Goal: Information Seeking & Learning: Learn about a topic

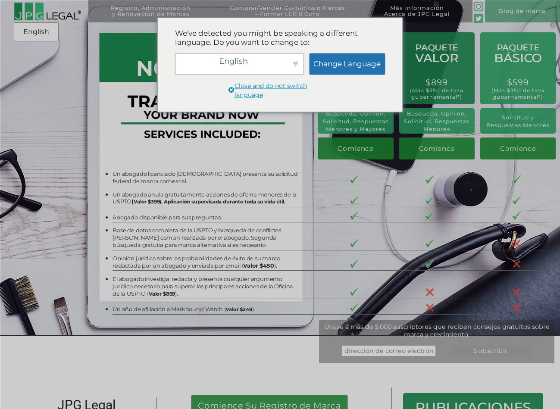
click at [304, 62] on div "English English Español Change Language" at bounding box center [280, 64] width 210 height 22
click at [290, 62] on div "English" at bounding box center [239, 64] width 129 height 22
click at [269, 75] on div "Español" at bounding box center [242, 76] width 123 height 14
click at [349, 62] on link "Change Language" at bounding box center [347, 64] width 76 height 22
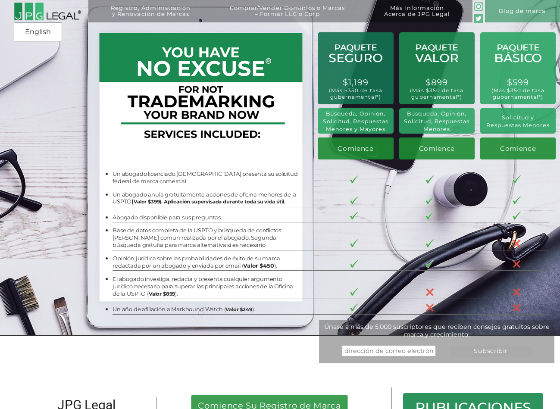
click at [349, 83] on div "Registro, Administración y Renovación de Marcas Solicitar Registro de Marca Bús…" at bounding box center [280, 50] width 560 height 101
click at [35, 4] on img at bounding box center [47, 11] width 67 height 18
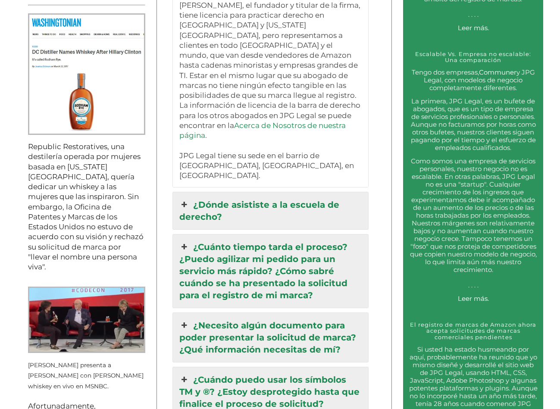
scroll to position [854, 0]
click at [271, 192] on link "¿Dónde asististe a la escuela de derecho?" at bounding box center [270, 210] width 195 height 37
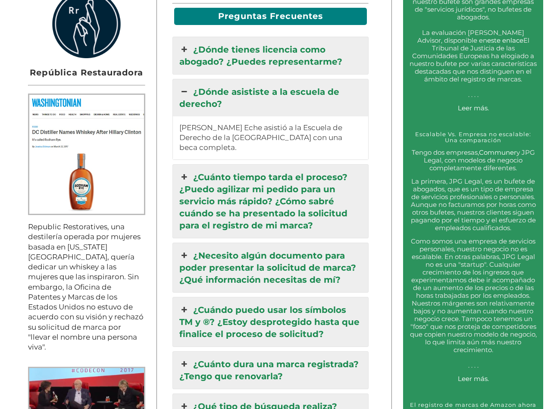
scroll to position [773, 0]
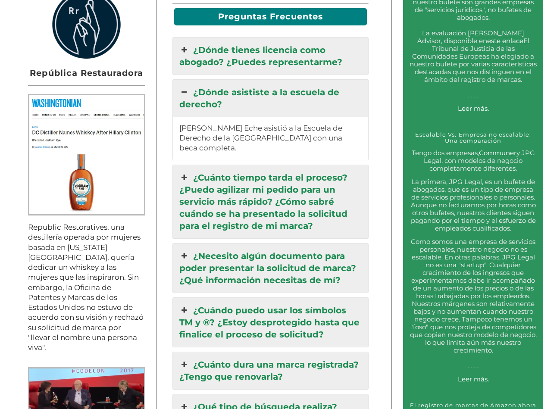
click at [250, 81] on link "¿Dónde asististe a la escuela de derecho?" at bounding box center [270, 98] width 195 height 37
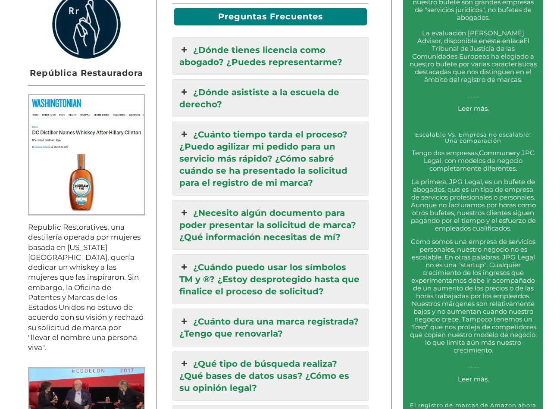
click at [337, 156] on link "¿Cuánto tiempo tarda el proceso? ¿Puedo agilizar mi pedido para un servicio más…" at bounding box center [270, 158] width 195 height 73
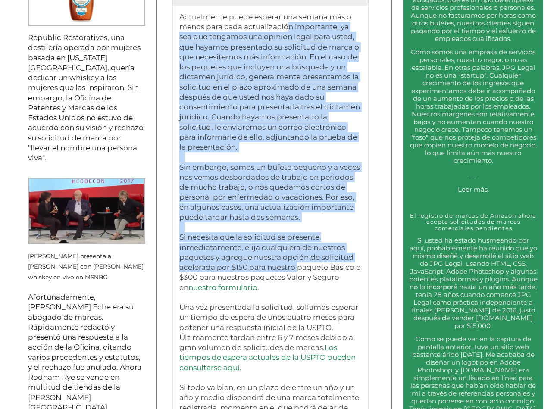
scroll to position [962, 0]
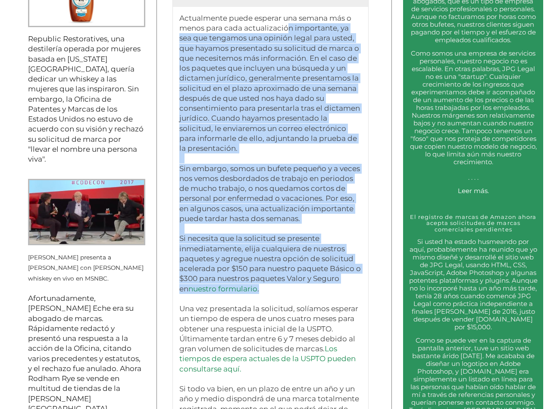
drag, startPoint x: 287, startPoint y: 117, endPoint x: 339, endPoint y: 279, distance: 170.0
click at [339, 279] on p "Actualmente puede esperar una semana más o menos para cada actualización import…" at bounding box center [270, 223] width 182 height 421
click at [317, 212] on p "Actualmente puede esperar una semana más o menos para cada actualización import…" at bounding box center [270, 223] width 182 height 421
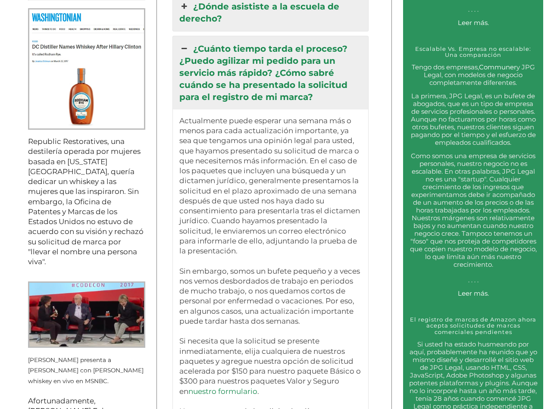
scroll to position [797, 0]
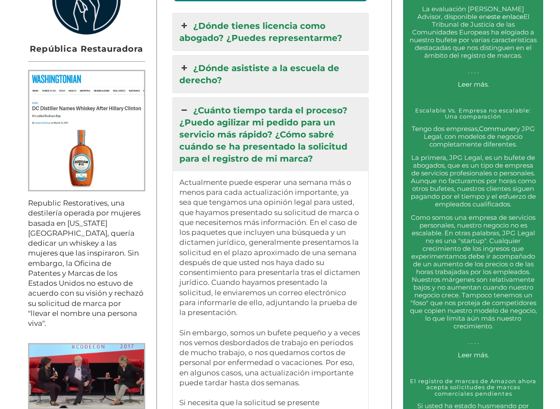
click at [183, 104] on icon at bounding box center [183, 110] width 9 height 12
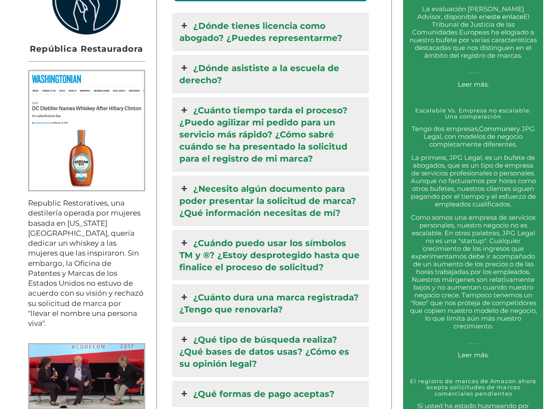
click at [183, 183] on icon at bounding box center [183, 189] width 9 height 12
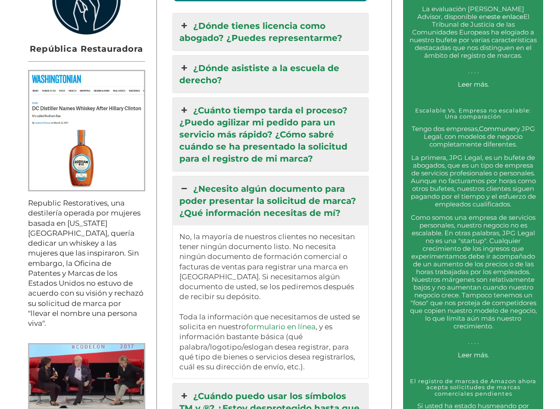
click at [183, 183] on icon at bounding box center [183, 189] width 9 height 12
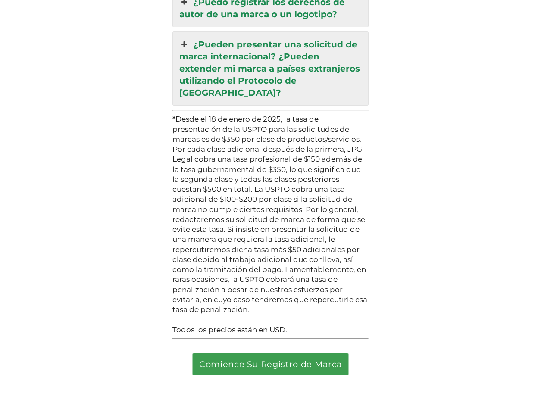
scroll to position [2544, 0]
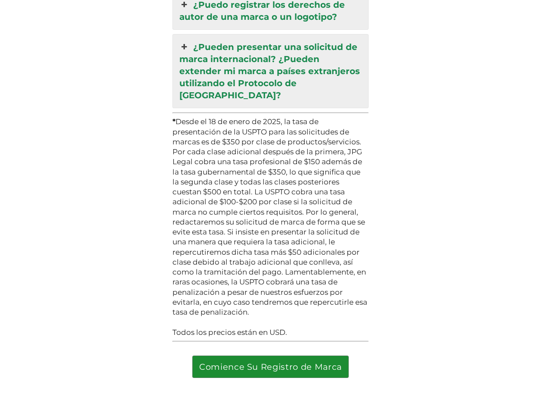
click at [266, 356] on link "Comience Su Registro de Marca" at bounding box center [271, 367] width 156 height 22
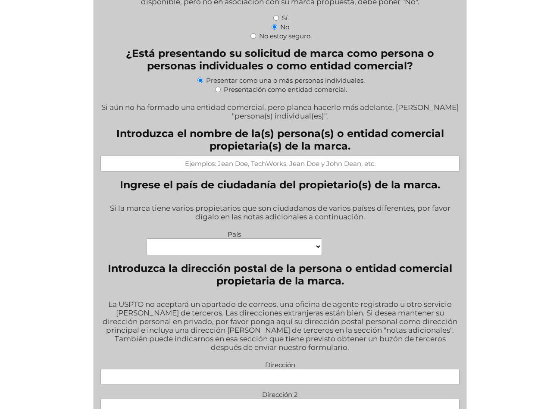
scroll to position [387, 0]
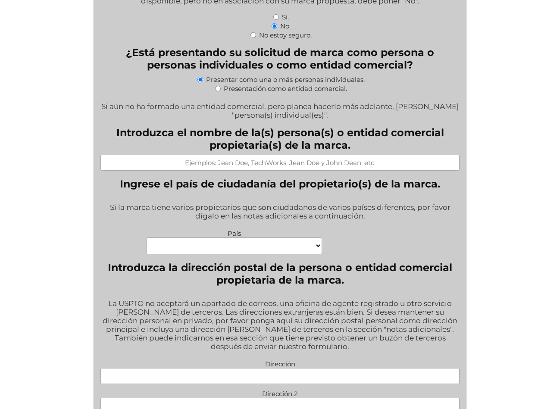
click at [300, 239] on select "Cabo Verde Congo Chequia Eswatini Isla Heard e Islas McDonald Corea, República …" at bounding box center [234, 245] width 176 height 17
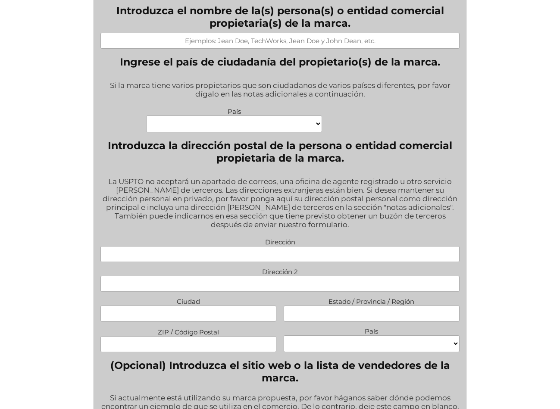
scroll to position [0, 0]
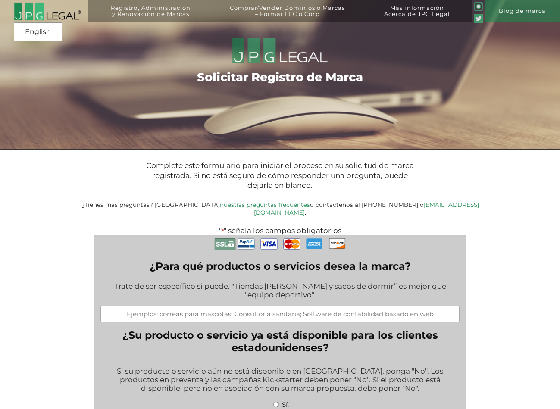
click at [44, 12] on img at bounding box center [47, 11] width 67 height 18
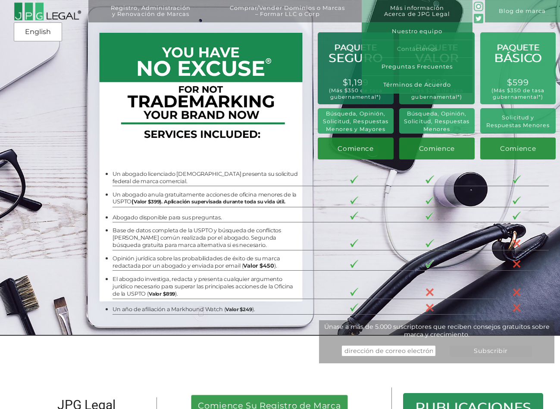
click at [430, 46] on link "Contáctenos" at bounding box center [416, 49] width 111 height 18
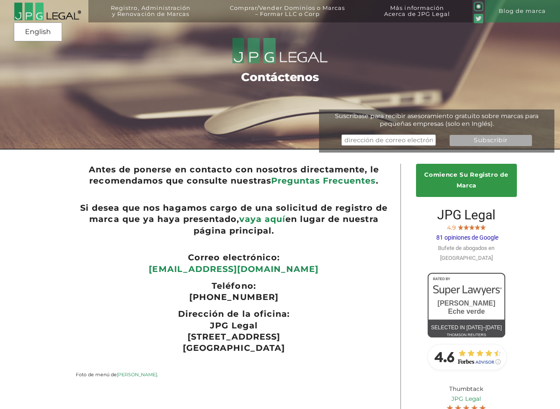
click at [314, 181] on link "Preguntas Frecuentes" at bounding box center [323, 180] width 105 height 10
drag, startPoint x: 289, startPoint y: 267, endPoint x: 184, endPoint y: 267, distance: 104.7
click at [184, 267] on p "[EMAIL_ADDRESS][DOMAIN_NAME]" at bounding box center [234, 268] width 316 height 11
copy link "[EMAIL_ADDRESS][DOMAIN_NAME]"
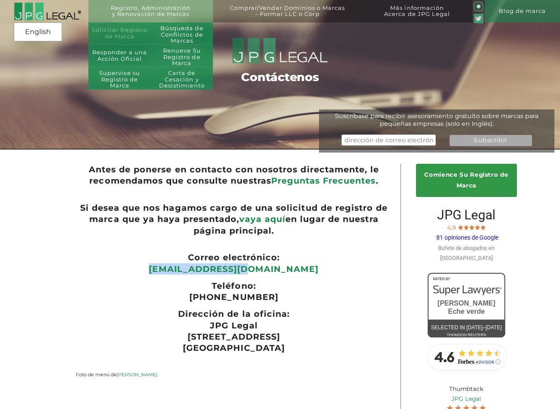
click at [135, 33] on link "Solicitar Registro de Marca" at bounding box center [119, 33] width 62 height 22
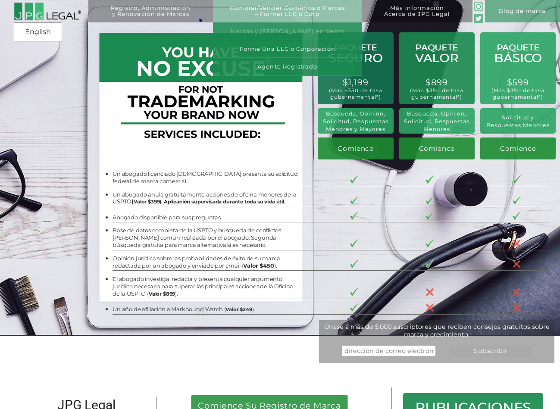
click at [308, 31] on link "Marcas y [PERSON_NAME] en Venta" at bounding box center [287, 31] width 149 height 18
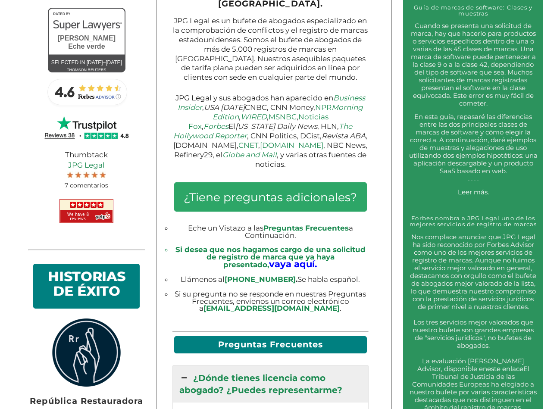
scroll to position [446, 0]
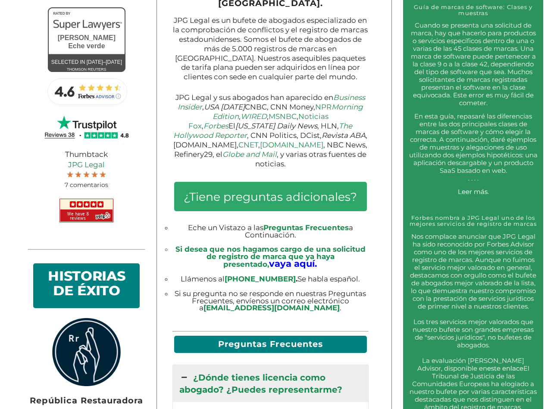
click at [311, 223] on span "Preguntas Frecuentes" at bounding box center [305, 227] width 85 height 9
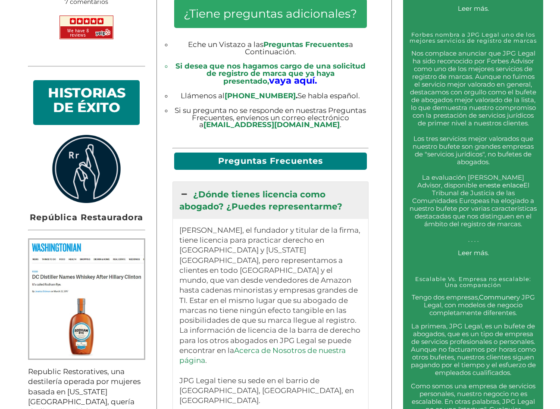
scroll to position [722, 0]
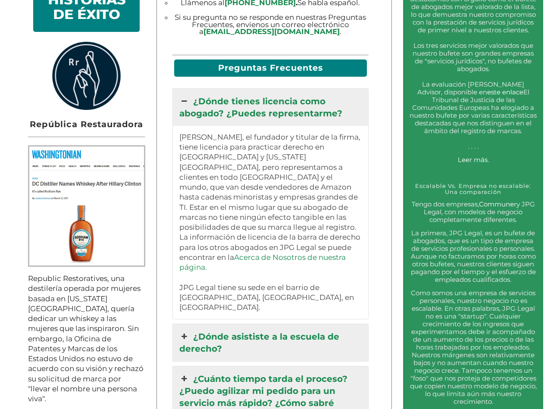
click at [182, 95] on icon at bounding box center [183, 101] width 9 height 12
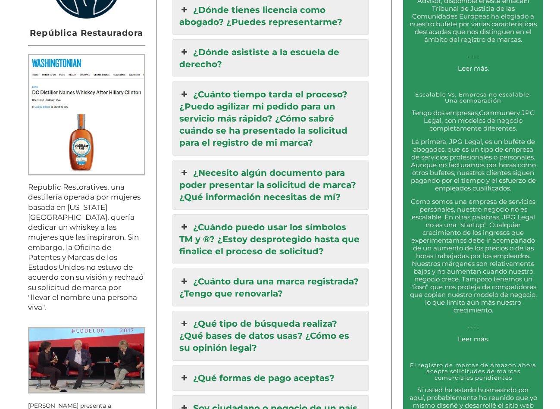
click at [267, 240] on link "¿Cuándo puedo usar los símbolos TM y ®? ¿Estoy desprotegido hasta que finalice …" at bounding box center [270, 239] width 195 height 49
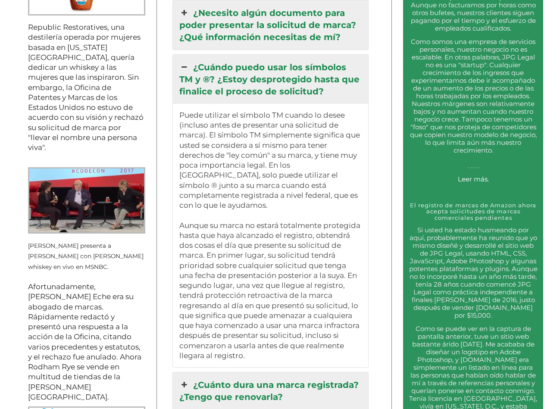
scroll to position [973, 0]
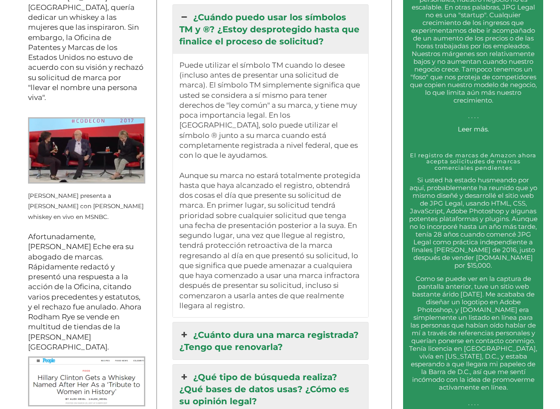
click at [280, 330] on link "¿Cuánto dura una marca registrada? ¿Tengo que renovarla?" at bounding box center [270, 340] width 195 height 37
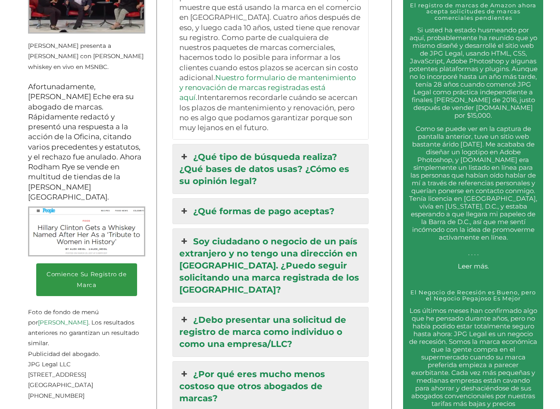
scroll to position [1181, 0]
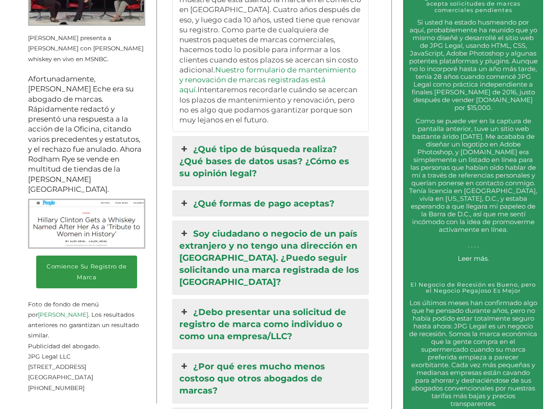
click at [193, 144] on link "¿Qué tipo de búsqueda realiza? ¿Qué bases de datos usas? ¿Cómo es su opinión le…" at bounding box center [270, 161] width 195 height 49
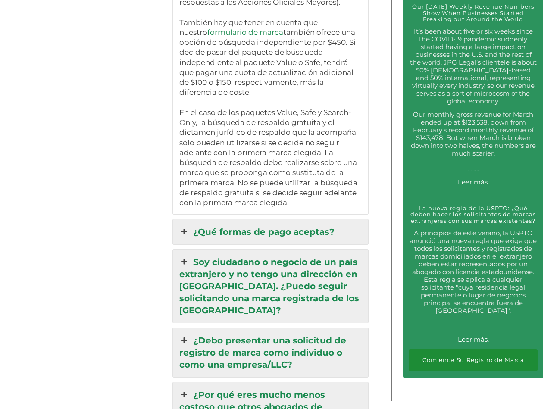
scroll to position [1836, 0]
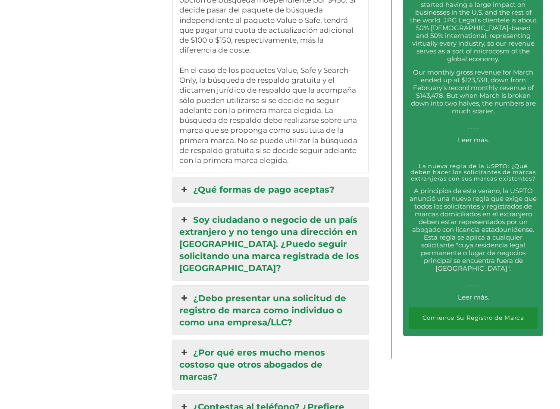
click at [258, 181] on link "¿Qué formas de pago aceptas?" at bounding box center [270, 189] width 195 height 25
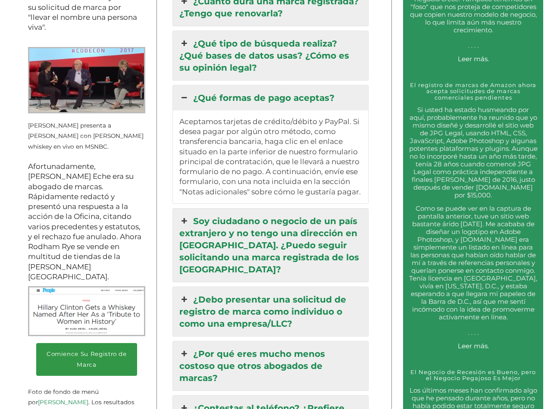
scroll to position [1081, 0]
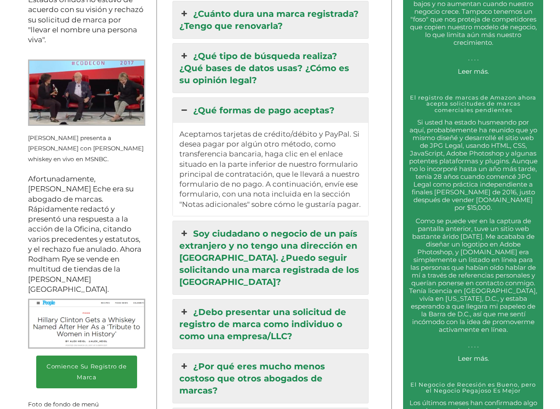
click at [181, 104] on icon at bounding box center [183, 110] width 9 height 12
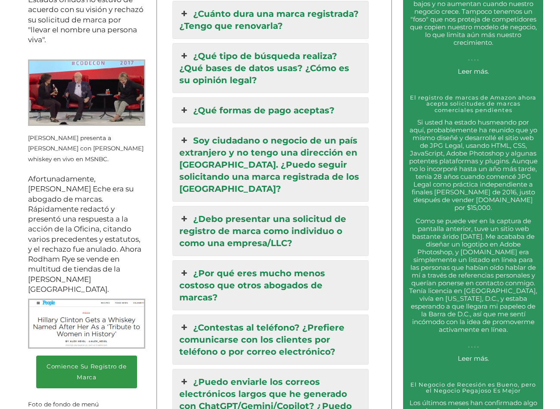
click at [183, 134] on icon at bounding box center [183, 140] width 9 height 12
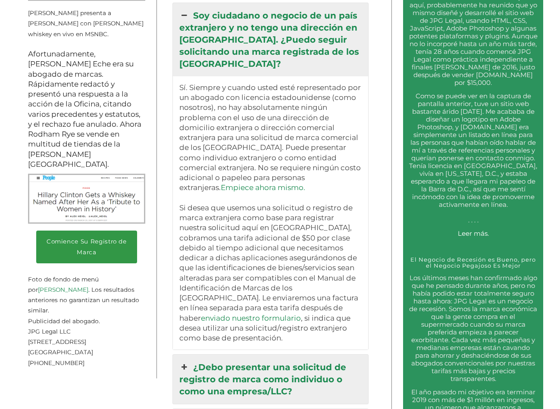
scroll to position [1204, 0]
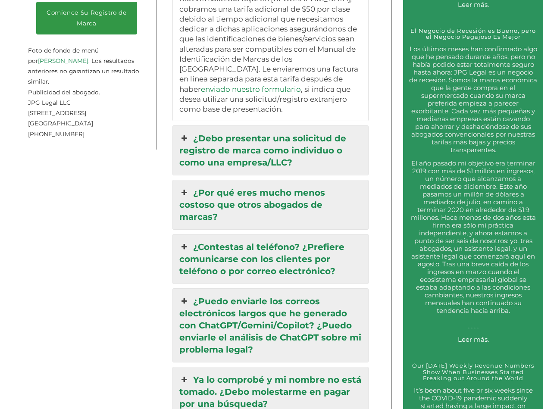
click at [280, 154] on link "¿Debo presentar una solicitud de registro de marca como individuo o como una em…" at bounding box center [270, 150] width 195 height 49
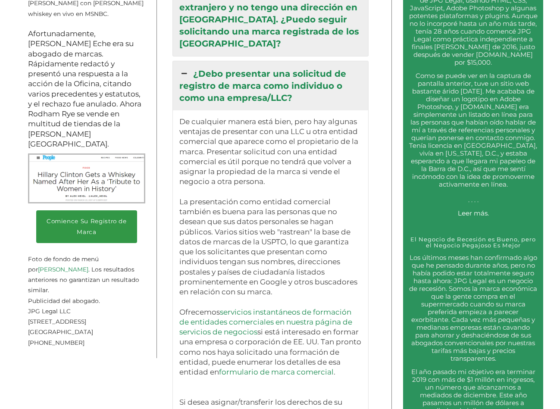
scroll to position [1209, 0]
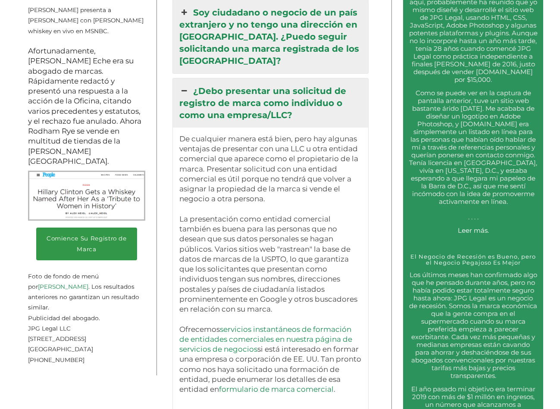
click at [293, 91] on link "¿Debo presentar una solicitud de registro de marca como individuo o como una em…" at bounding box center [270, 102] width 195 height 49
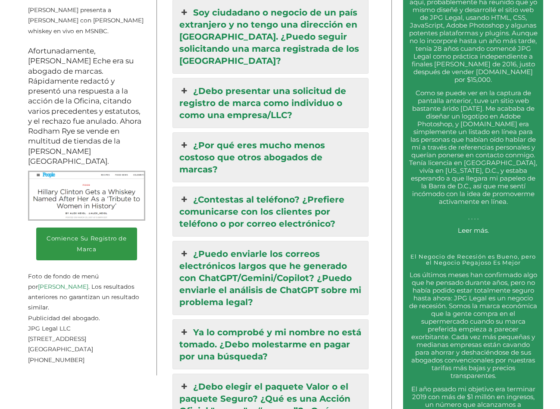
click at [258, 134] on link "¿Por qué eres mucho menos costoso que otros abogados de marcas?" at bounding box center [270, 157] width 195 height 49
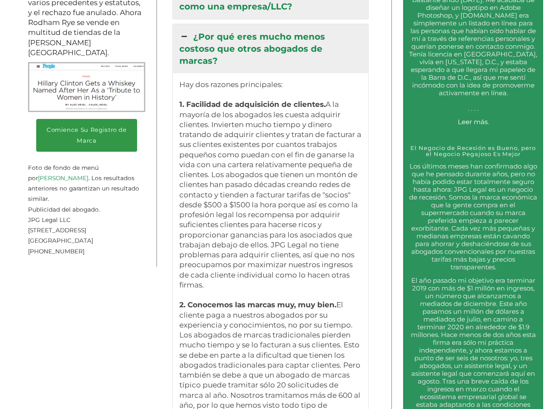
scroll to position [1341, 0]
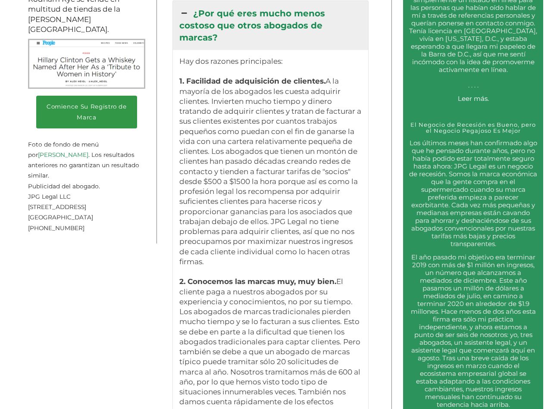
click at [290, 24] on link "¿Por qué eres mucho menos costoso que otros abogados de marcas?" at bounding box center [270, 25] width 195 height 49
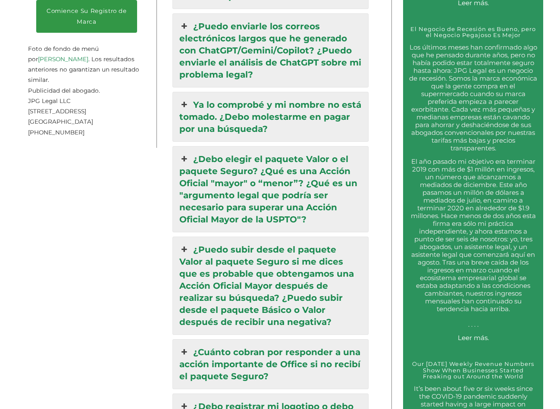
scroll to position [1454, 0]
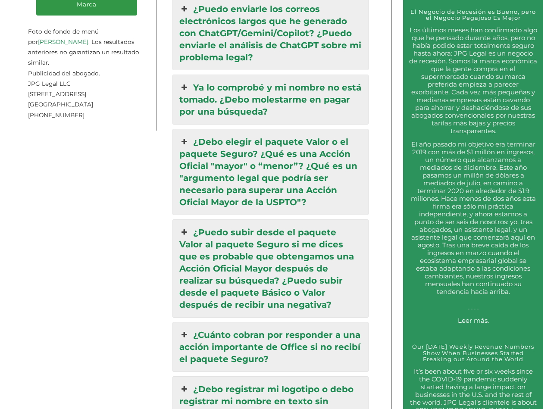
click at [302, 165] on link "¿Debo elegir el paquete Valor o el paquete Seguro? ¿Qué es una Acción Oficial "…" at bounding box center [270, 171] width 195 height 85
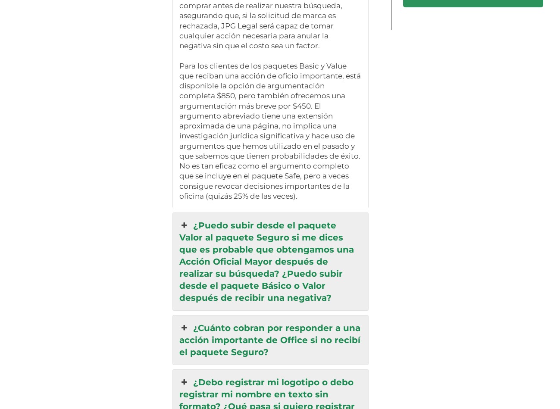
scroll to position [2165, 0]
click at [286, 249] on link "¿Puedo subir desde el paquete Valor al paquete Seguro si me dices que es probab…" at bounding box center [270, 260] width 195 height 97
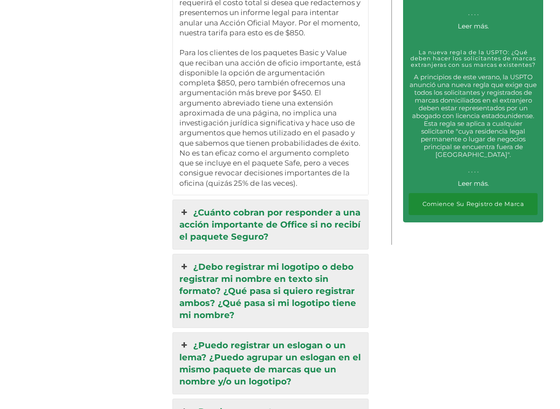
scroll to position [1949, 0]
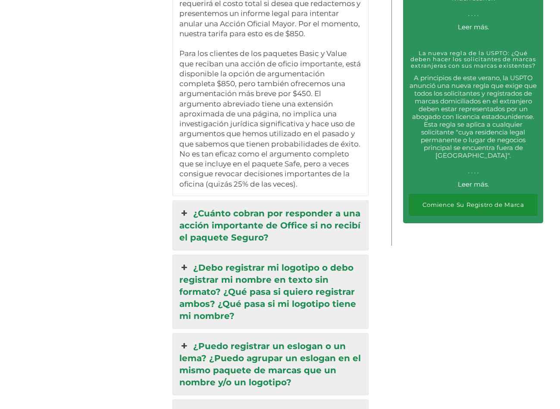
click at [241, 201] on link "¿Cuánto cobran por responder a una acción importante de Office si no recibí el …" at bounding box center [270, 225] width 195 height 49
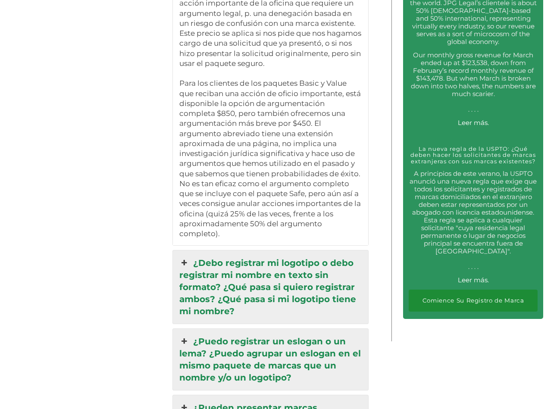
scroll to position [1854, 0]
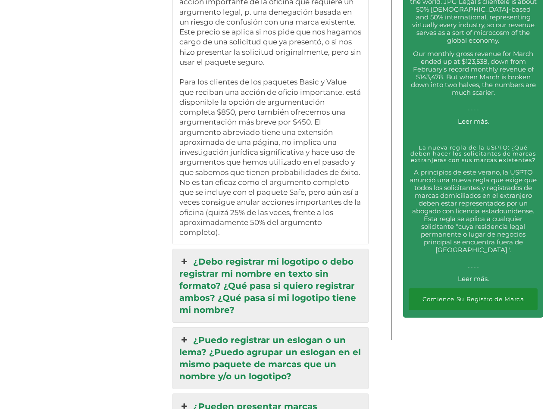
click at [254, 265] on link "¿Debo registrar mi logotipo o debo registrar mi nombre en texto sin formato? ¿Q…" at bounding box center [270, 285] width 195 height 73
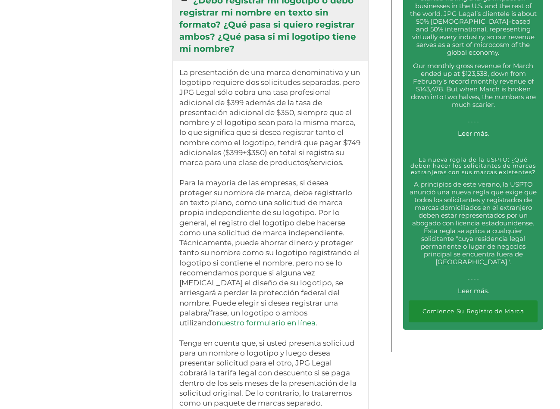
scroll to position [1844, 0]
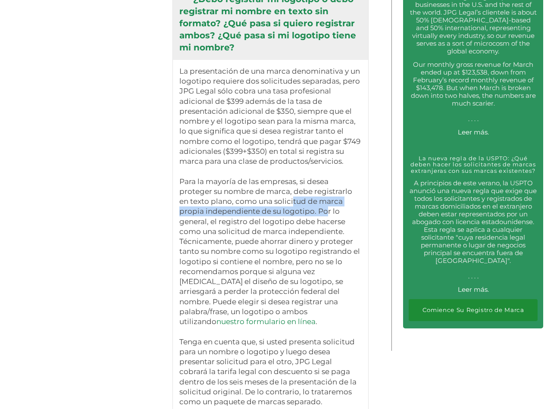
drag, startPoint x: 290, startPoint y: 181, endPoint x: 322, endPoint y: 193, distance: 34.9
click at [322, 193] on p "La presentación de una marca denominativa y un logotipo requiere dos solicitude…" at bounding box center [270, 236] width 182 height 341
click at [315, 202] on p "La presentación de una marca denominativa y un logotipo requiere dos solicitude…" at bounding box center [270, 236] width 182 height 341
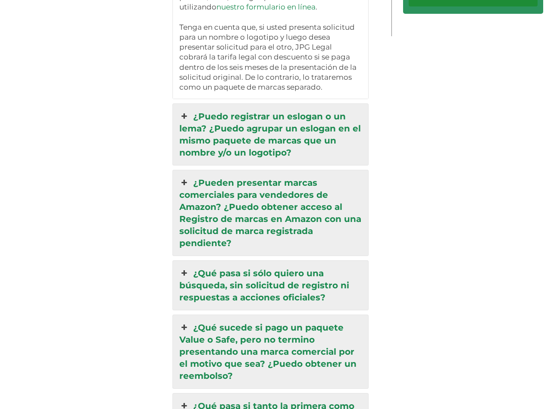
scroll to position [2163, 0]
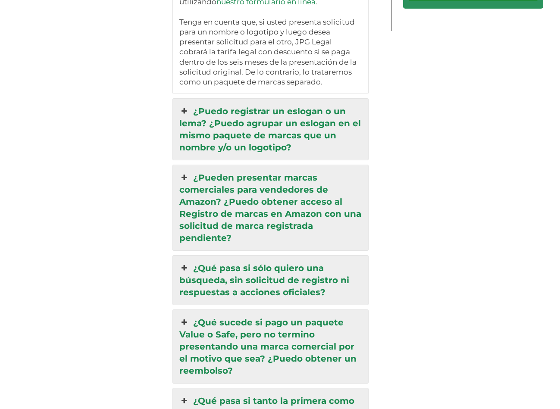
click at [299, 176] on link "¿Pueden presentar marcas comerciales para vendedores de Amazon? ¿Puedo obtener …" at bounding box center [270, 207] width 195 height 85
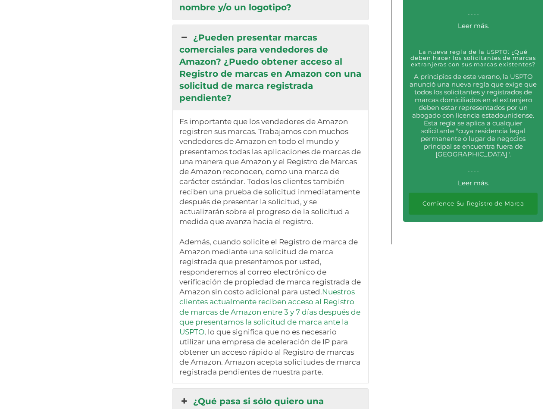
scroll to position [1873, 0]
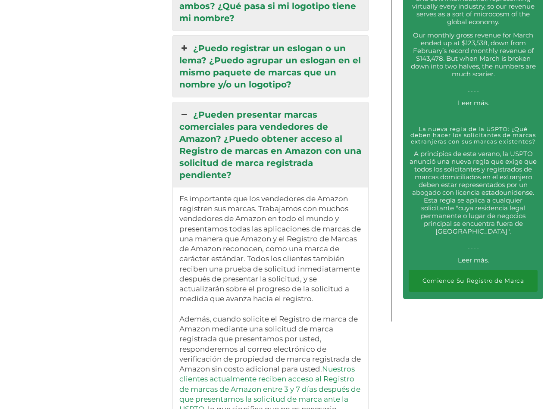
click at [234, 113] on link "¿Pueden presentar marcas comerciales para vendedores de Amazon? ¿Puedo obtener …" at bounding box center [270, 144] width 195 height 85
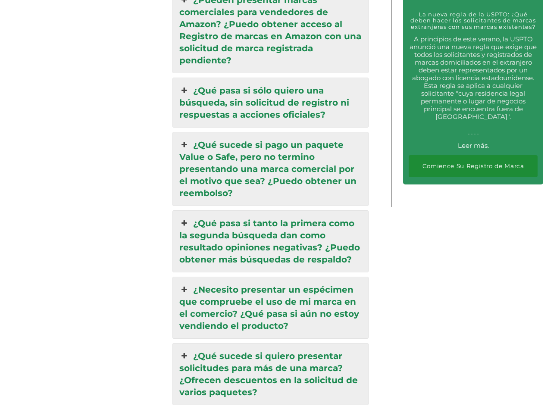
scroll to position [1985, 0]
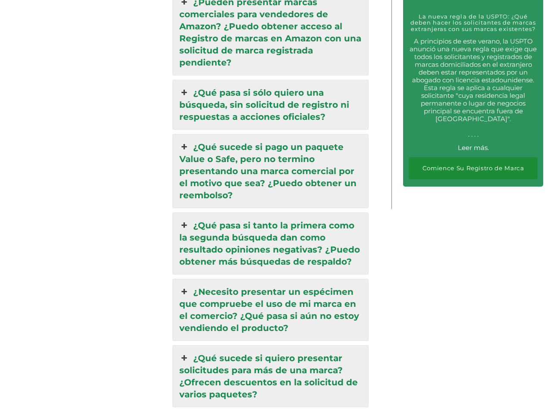
click at [313, 168] on link "¿Qué sucede si pago un paquete Value o Safe, pero no termino presentando una ma…" at bounding box center [270, 170] width 195 height 73
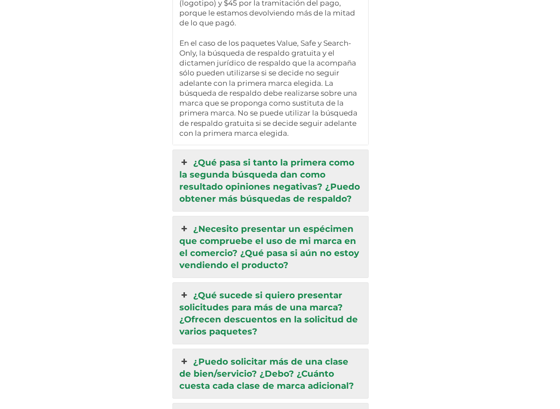
scroll to position [2553, 0]
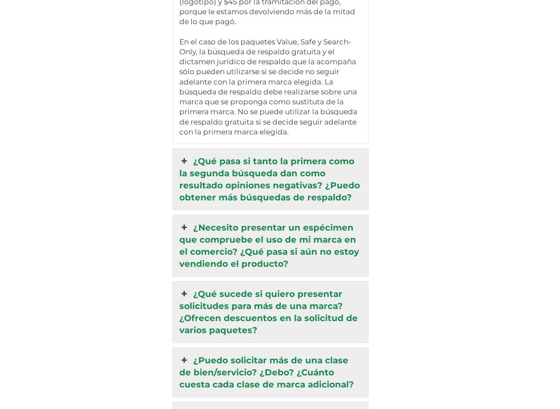
click at [281, 174] on link "¿Qué pasa si tanto la primera como la segunda búsqueda dan como resultado opini…" at bounding box center [270, 179] width 195 height 61
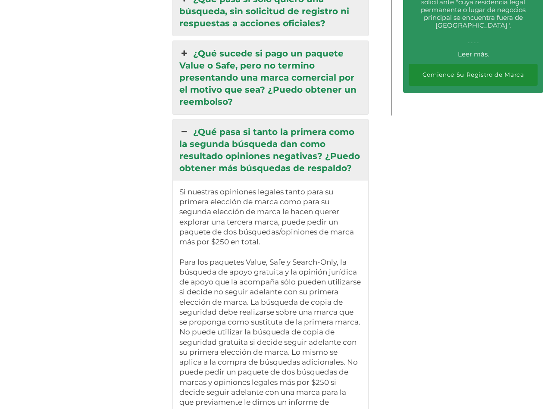
scroll to position [2066, 0]
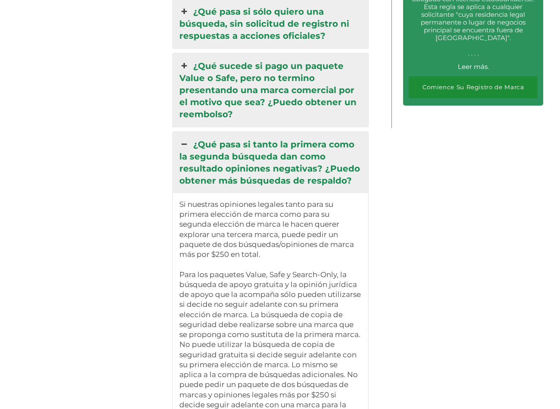
click at [254, 136] on link "¿Qué pasa si tanto la primera como la segunda búsqueda dan como resultado opini…" at bounding box center [270, 162] width 195 height 61
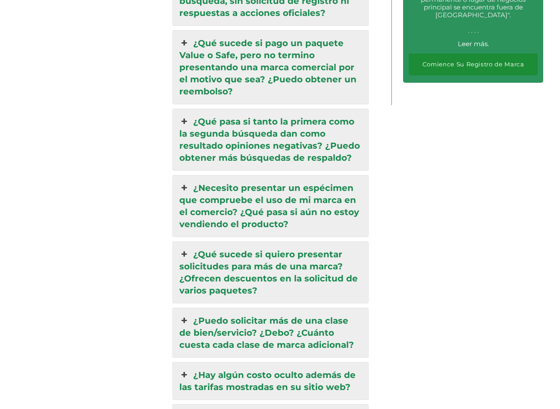
scroll to position [2090, 0]
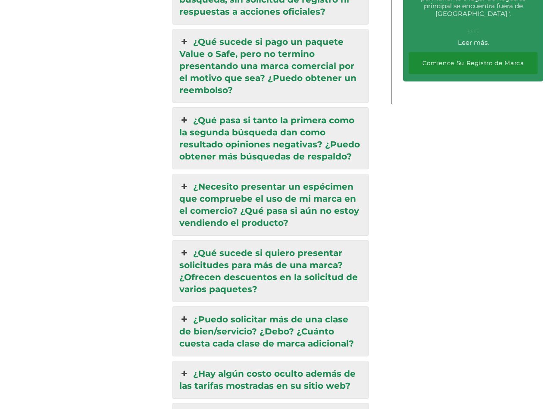
click at [300, 178] on link "¿Necesito presentar un espécimen que compruebe el uso de mi marca en el comerci…" at bounding box center [270, 204] width 195 height 61
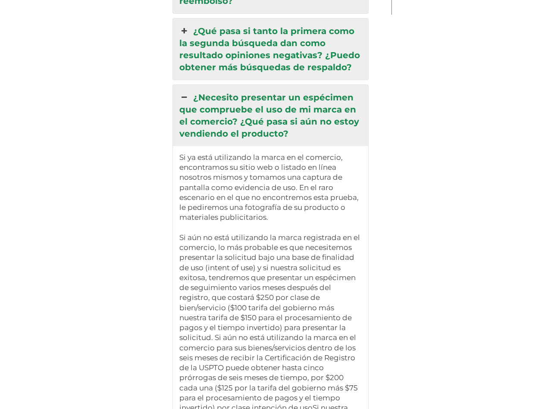
scroll to position [2179, 0]
click at [283, 97] on link "¿Necesito presentar un espécimen que compruebe el uso de mi marca en el comerci…" at bounding box center [270, 115] width 195 height 61
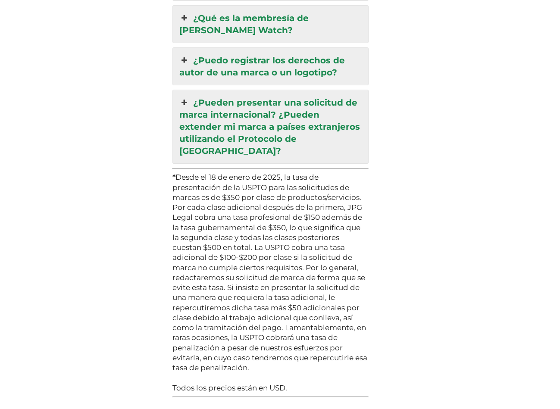
scroll to position [2489, 0]
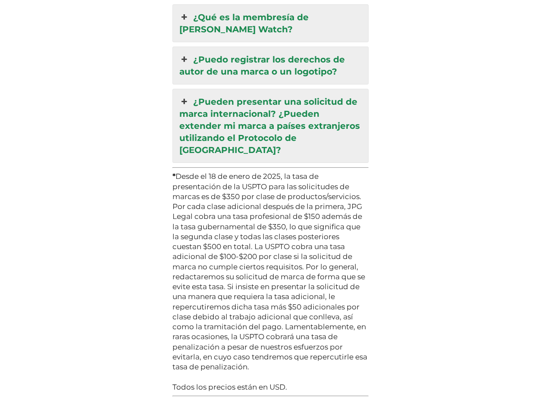
click at [310, 117] on link "¿Pueden presentar una solicitud de marca internacional? ¿Pueden extender mi mar…" at bounding box center [270, 125] width 195 height 73
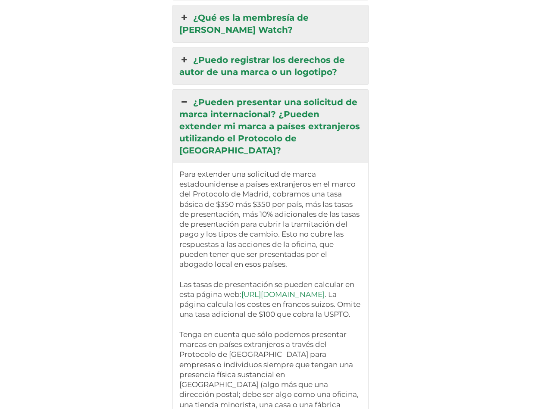
scroll to position [2489, 0]
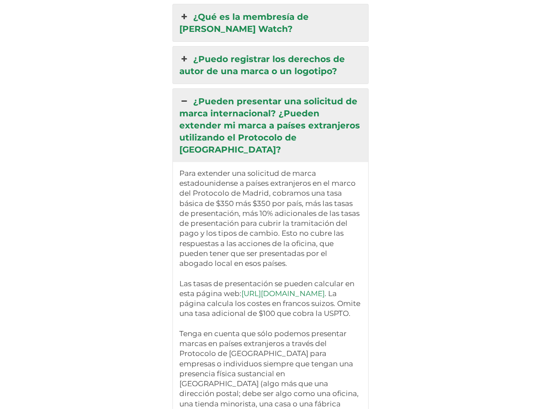
click at [257, 289] on link "[URL][DOMAIN_NAME]" at bounding box center [282, 293] width 83 height 9
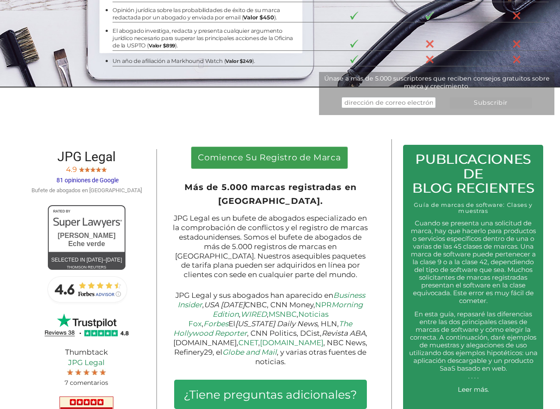
scroll to position [2183, 0]
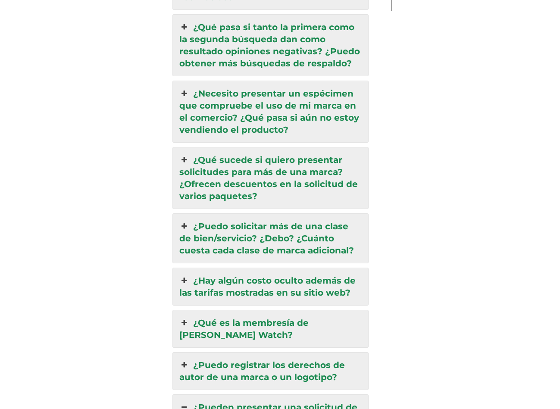
click at [316, 225] on link "¿Puedo solicitar más de una clase de bien/servicio? ¿Debo? ¿Cuánto cuesta cada …" at bounding box center [270, 238] width 195 height 49
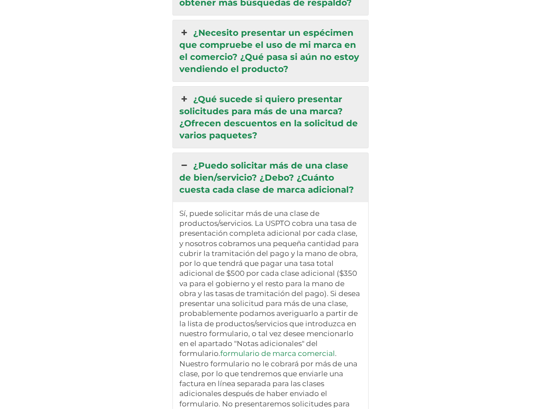
scroll to position [2244, 0]
click at [284, 349] on link "formulario de marca comercial" at bounding box center [277, 353] width 115 height 9
